Goal: Task Accomplishment & Management: Manage account settings

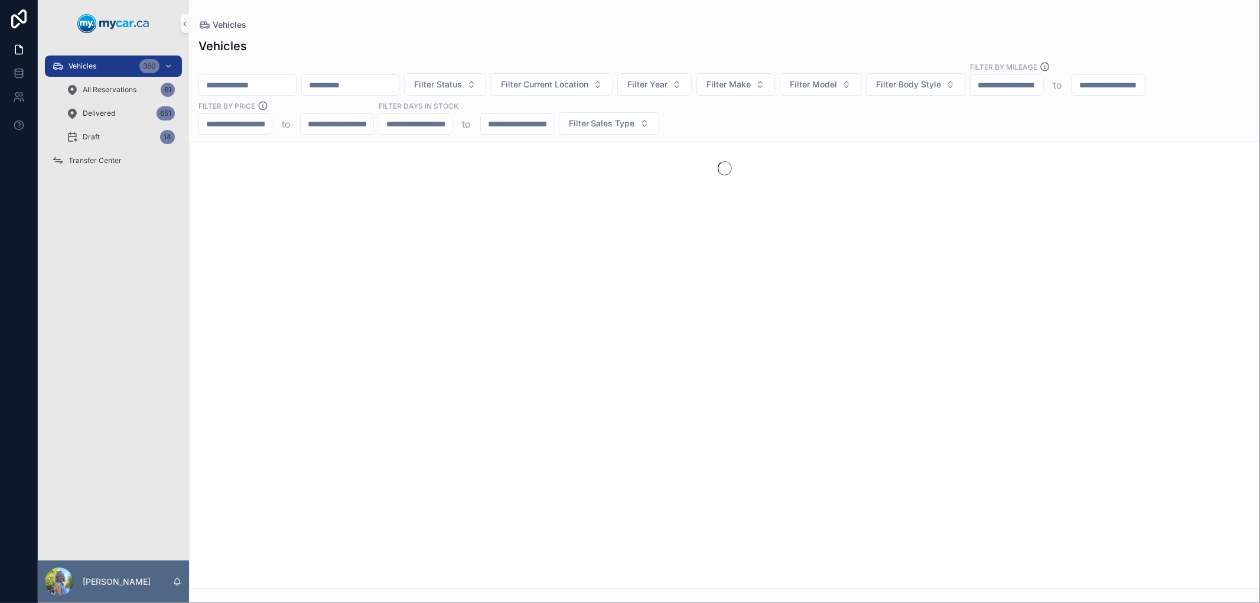
click at [296, 90] on input "scrollable content" at bounding box center [247, 85] width 97 height 17
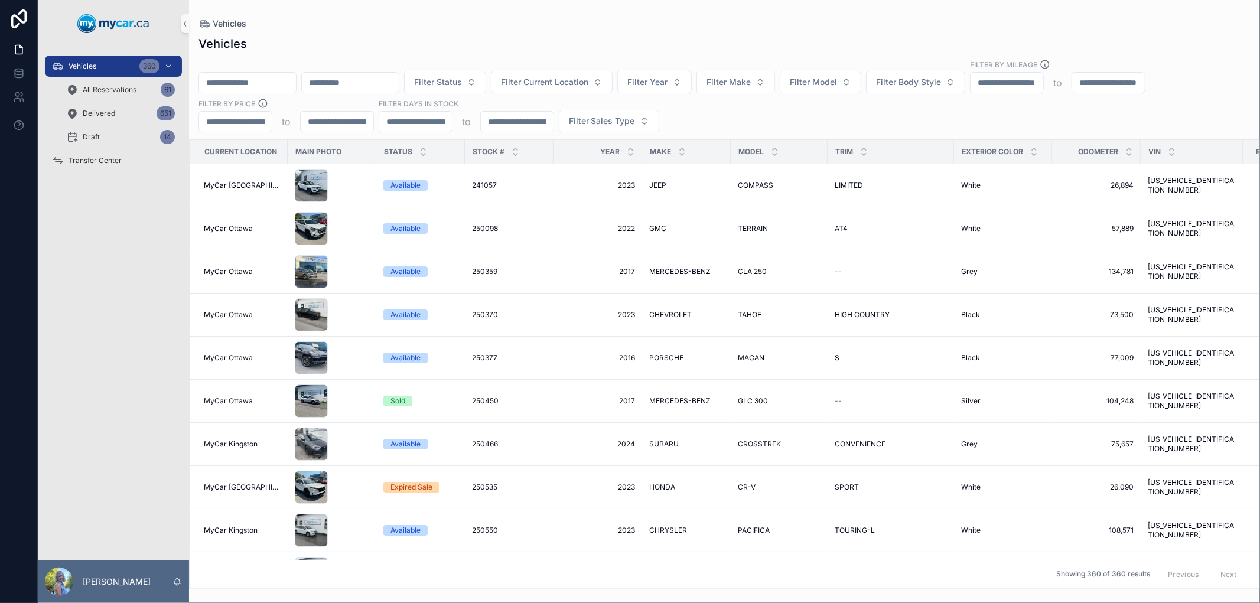
click at [296, 83] on input "scrollable content" at bounding box center [247, 82] width 97 height 17
paste input "******"
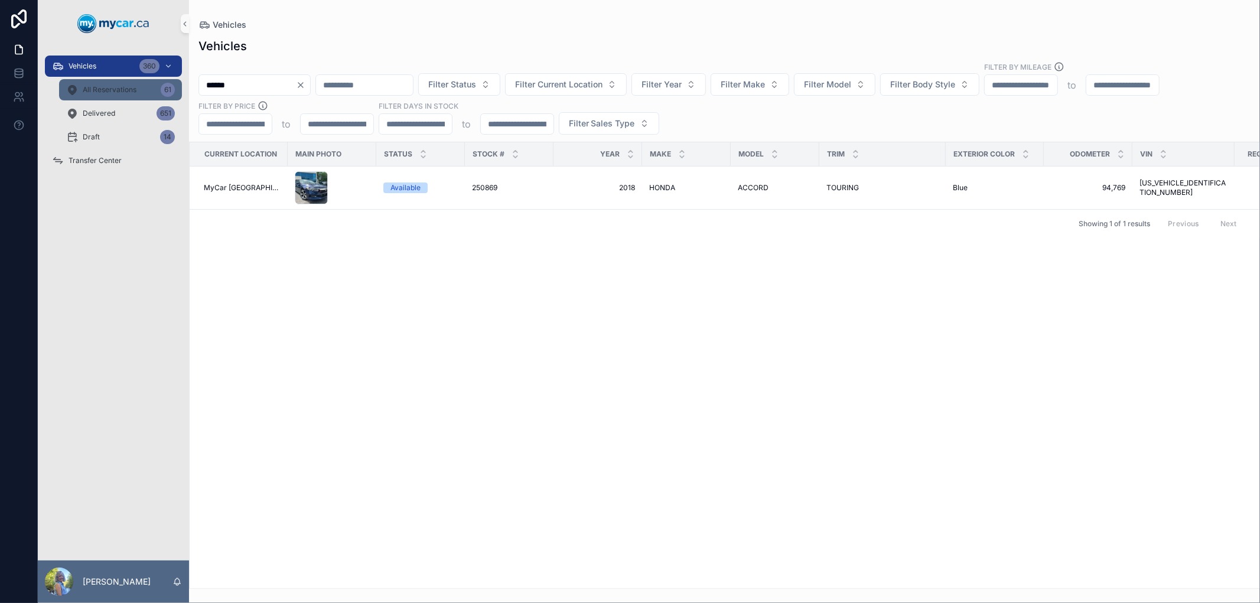
drag, startPoint x: 278, startPoint y: 83, endPoint x: 155, endPoint y: 83, distance: 123.4
click at [155, 83] on div "Vehicles 360 All Reservations 61 Delivered 651 Draft 14 Transfer Center [PERSON…" at bounding box center [649, 301] width 1222 height 603
type input "******"
click at [478, 187] on span "250576" at bounding box center [484, 187] width 25 height 9
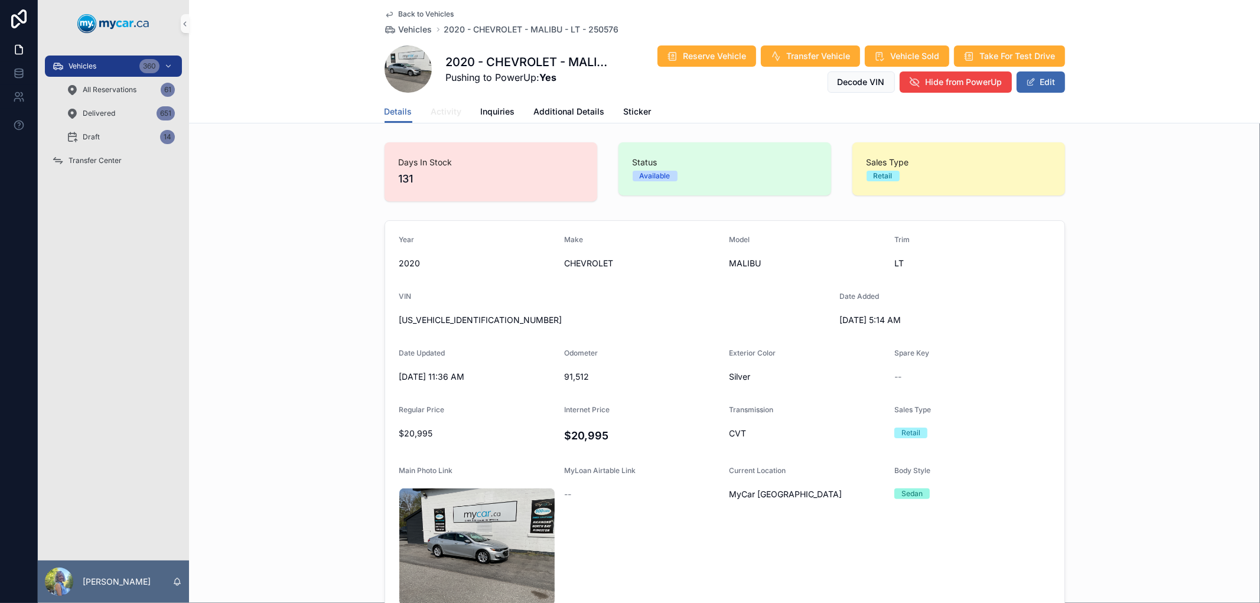
click at [443, 109] on span "Activity" at bounding box center [446, 112] width 31 height 12
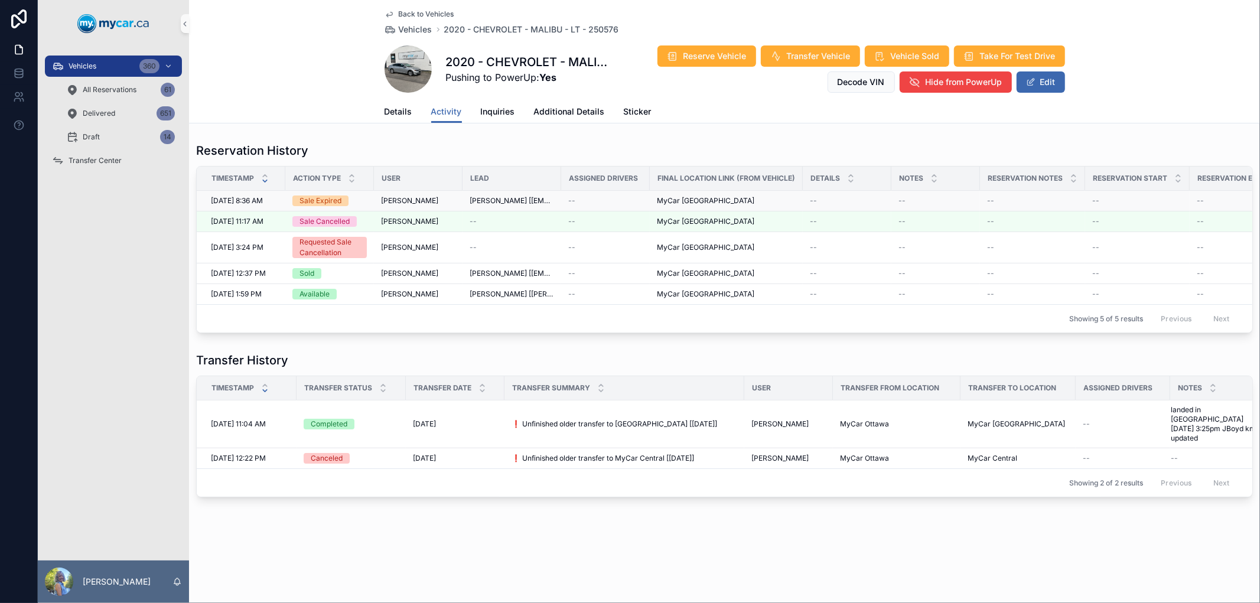
click at [340, 202] on div "Sale Expired" at bounding box center [320, 200] width 42 height 11
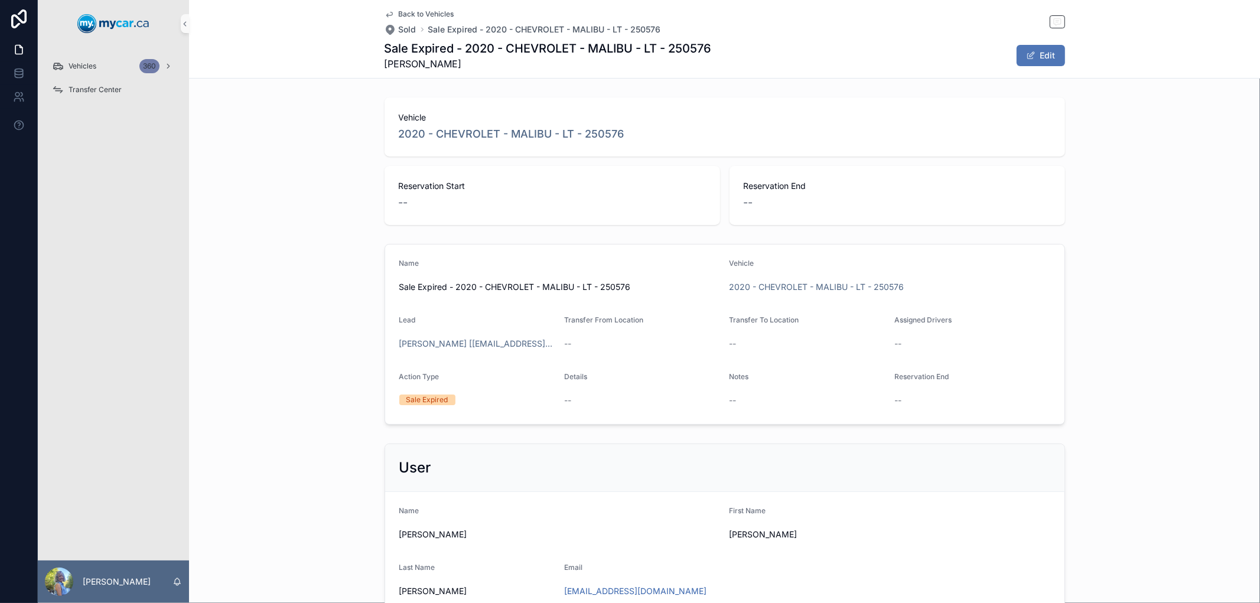
click at [1032, 58] on button "Edit" at bounding box center [1040, 55] width 48 height 21
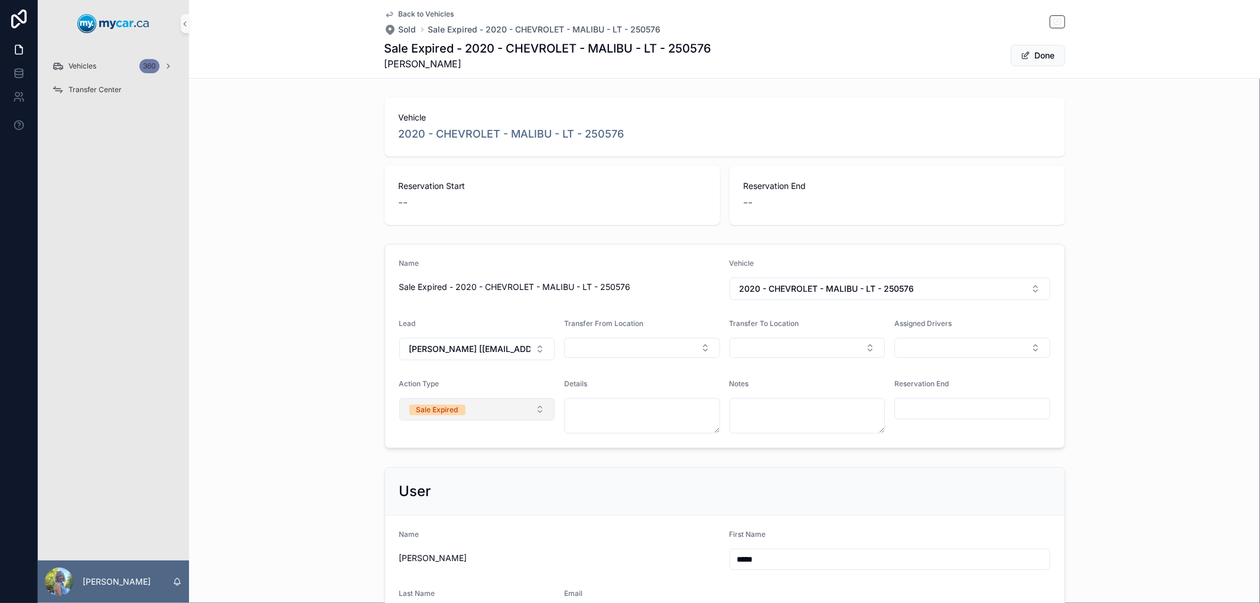
click at [536, 412] on button "Sale Expired" at bounding box center [477, 409] width 156 height 22
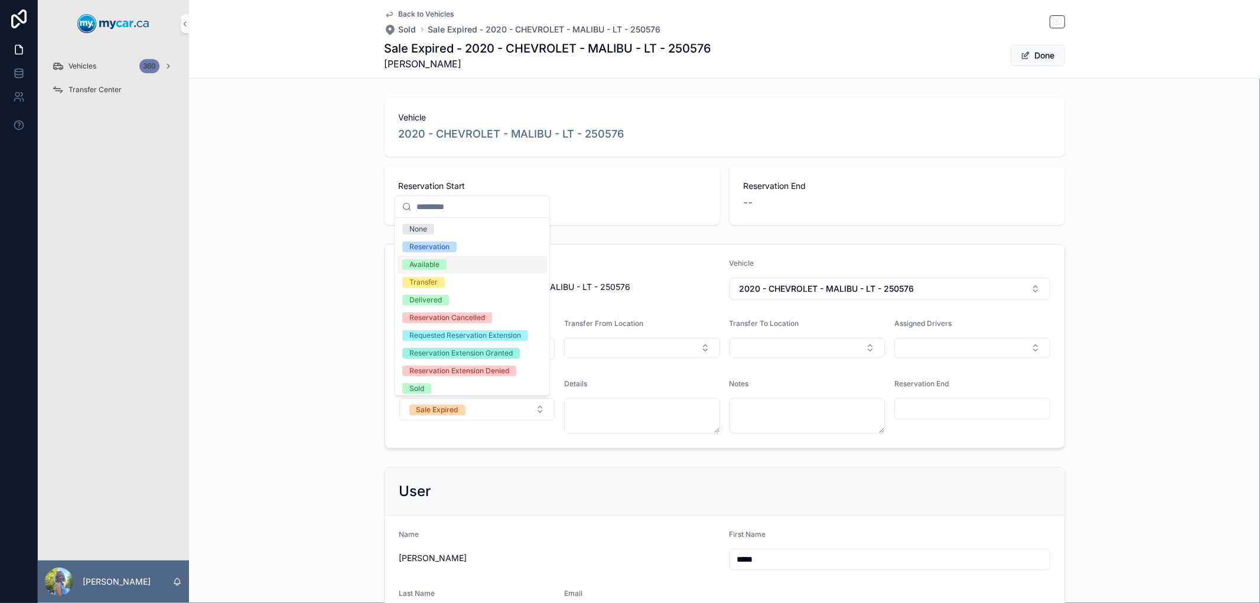
click at [503, 263] on div "Available" at bounding box center [471, 265] width 149 height 18
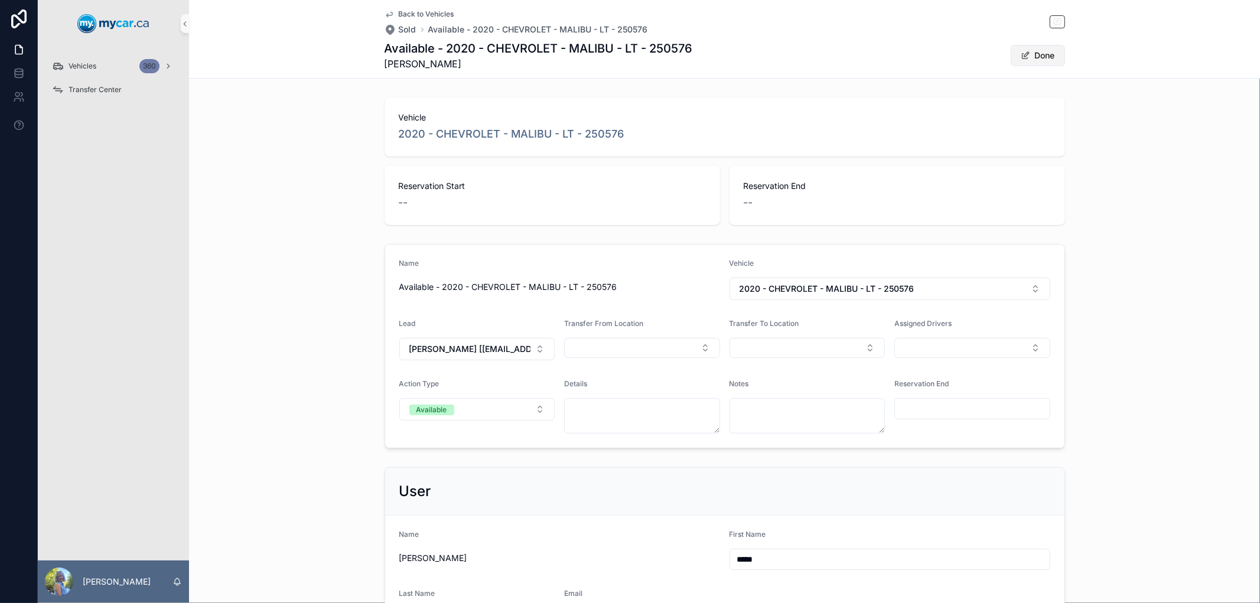
click at [1034, 50] on button "Done" at bounding box center [1038, 55] width 54 height 21
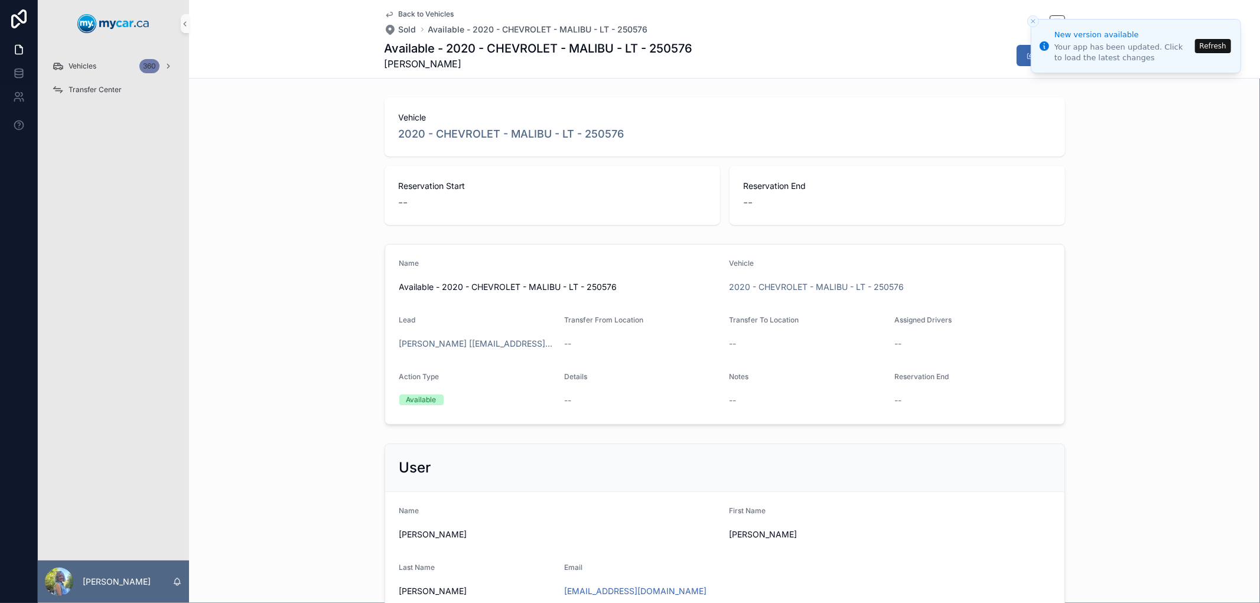
click at [1220, 48] on button "Refresh" at bounding box center [1213, 46] width 36 height 14
